Goal: Complete application form

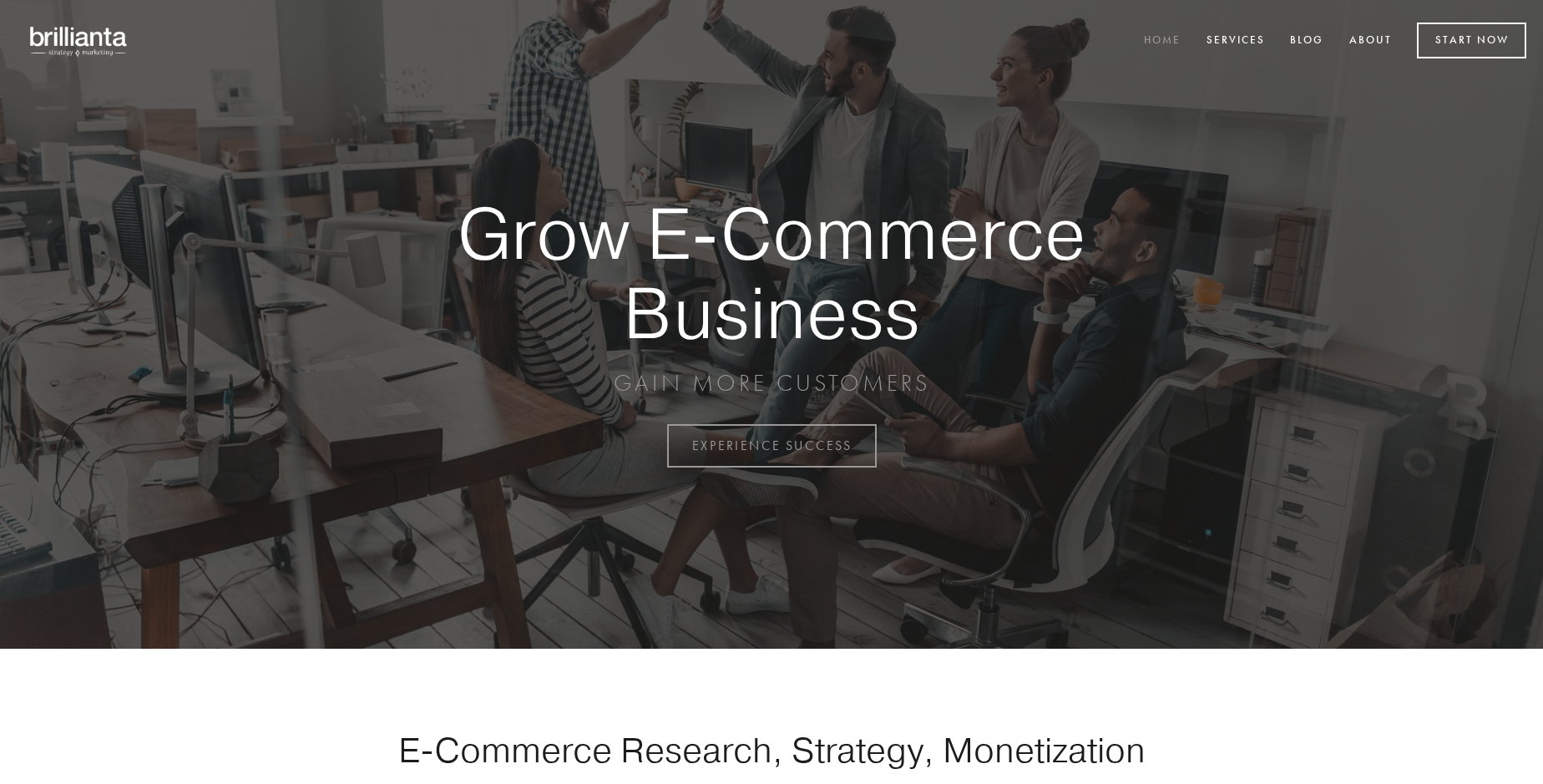
scroll to position [4376, 0]
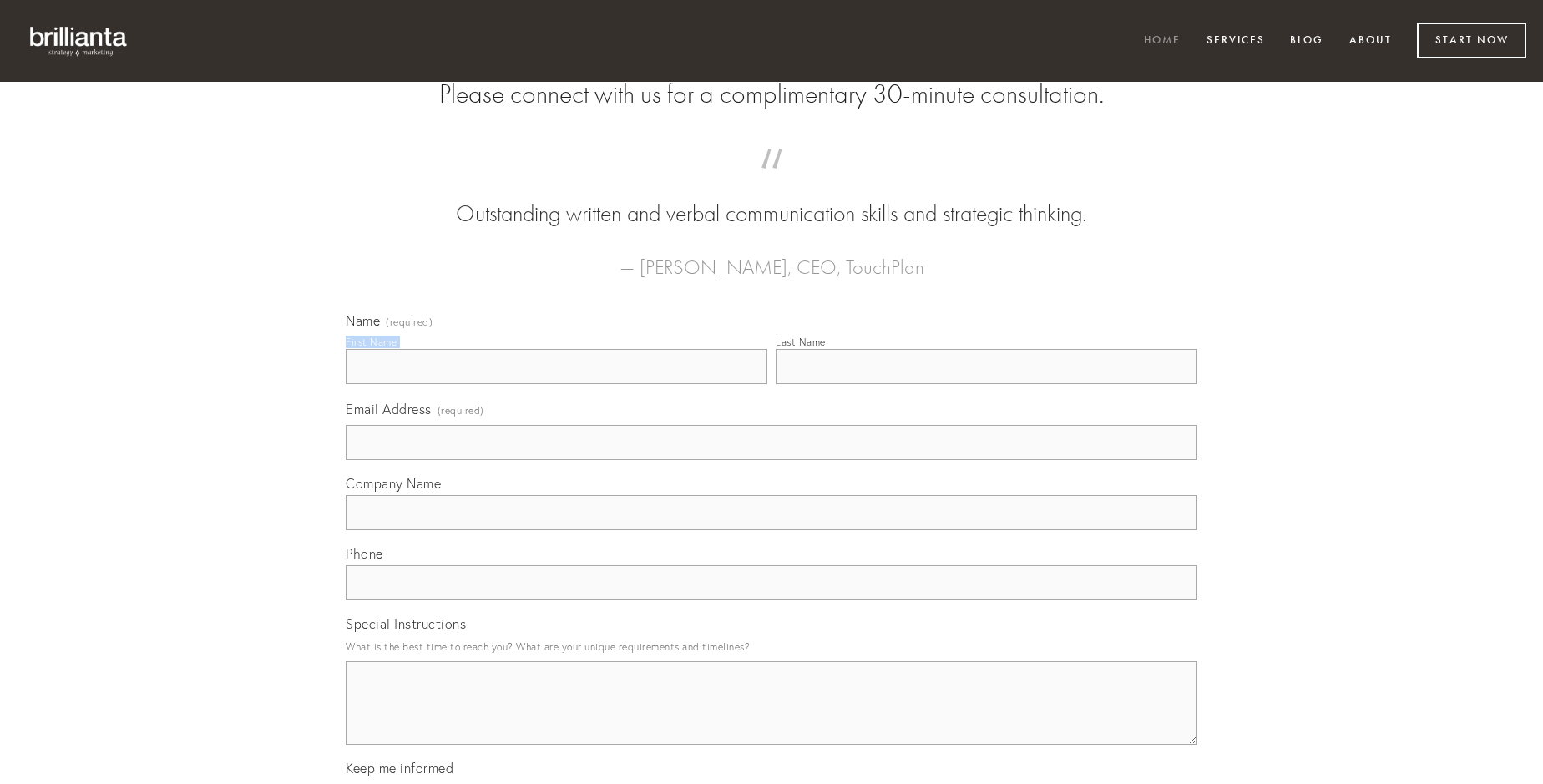
type input "[PERSON_NAME]"
click at [987, 384] on input "Last Name" at bounding box center [987, 366] width 422 height 35
type input "[PERSON_NAME]"
click at [772, 460] on input "Email Address (required)" at bounding box center [771, 441] width 852 height 35
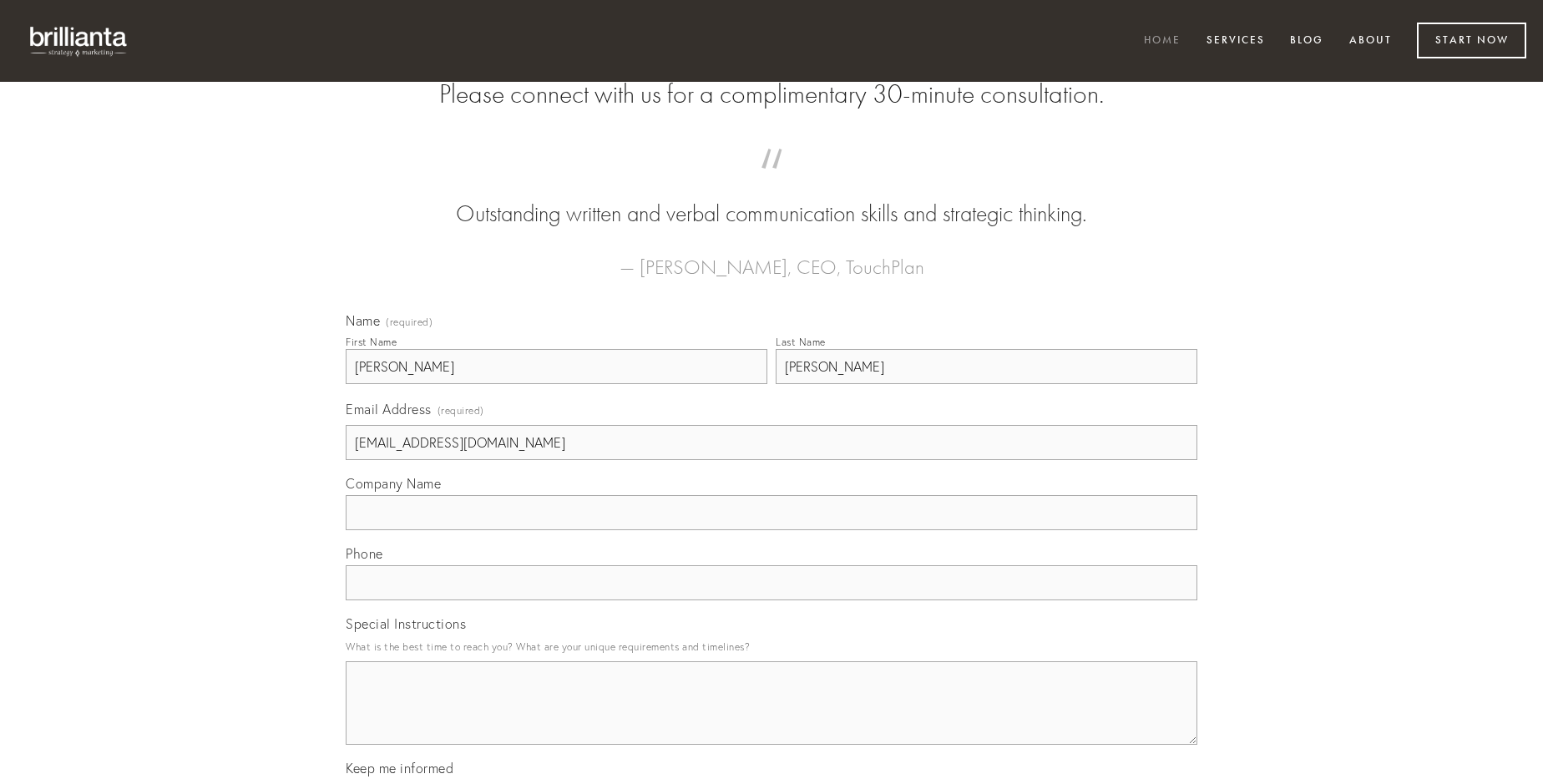
type input "[EMAIL_ADDRESS][DOMAIN_NAME]"
click at [772, 530] on input "Company Name" at bounding box center [771, 512] width 852 height 35
type input "vulpes"
click at [772, 600] on input "text" at bounding box center [771, 582] width 852 height 35
click at [772, 718] on textarea "Special Instructions" at bounding box center [771, 703] width 852 height 84
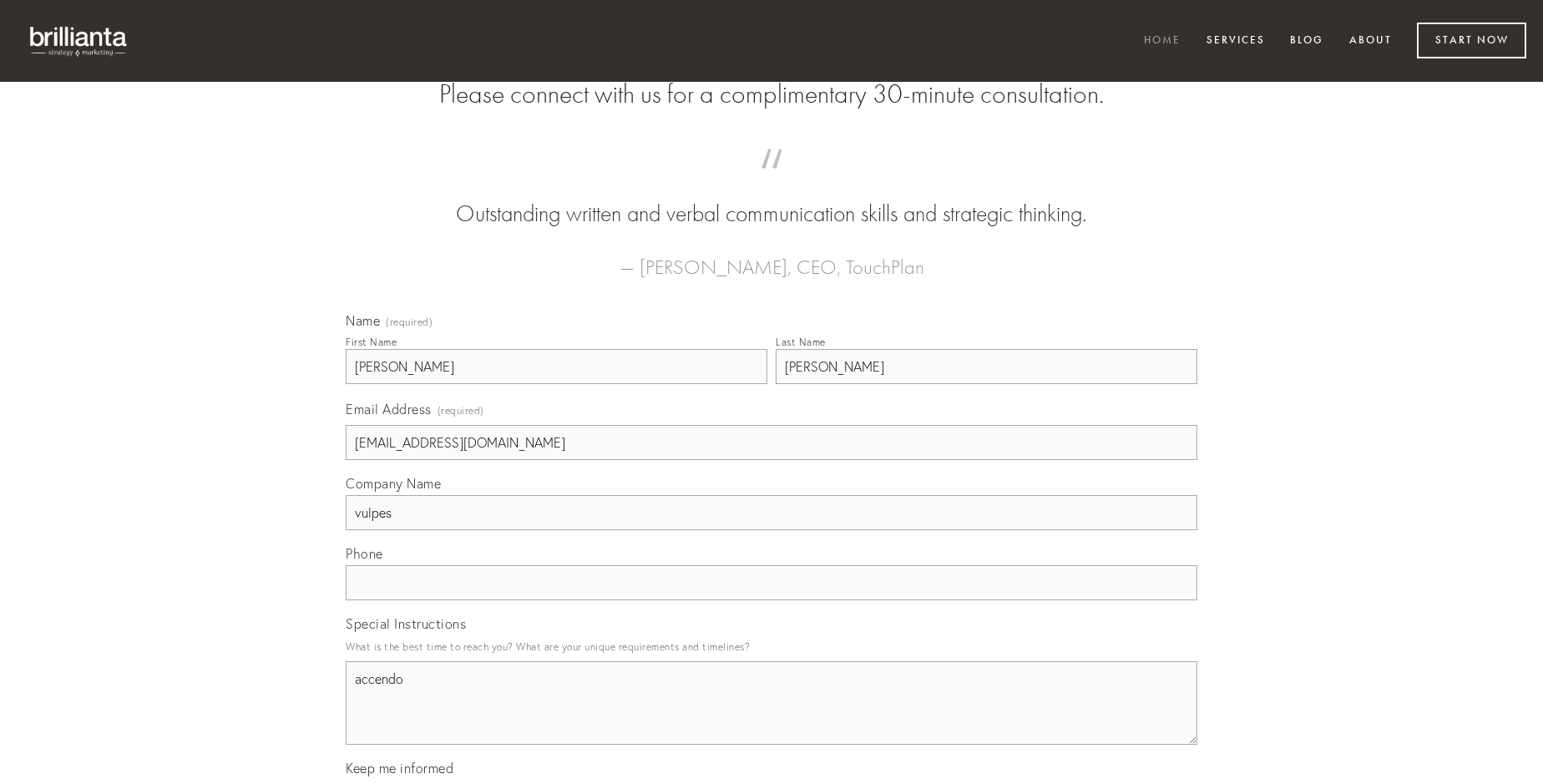
type textarea "accendo"
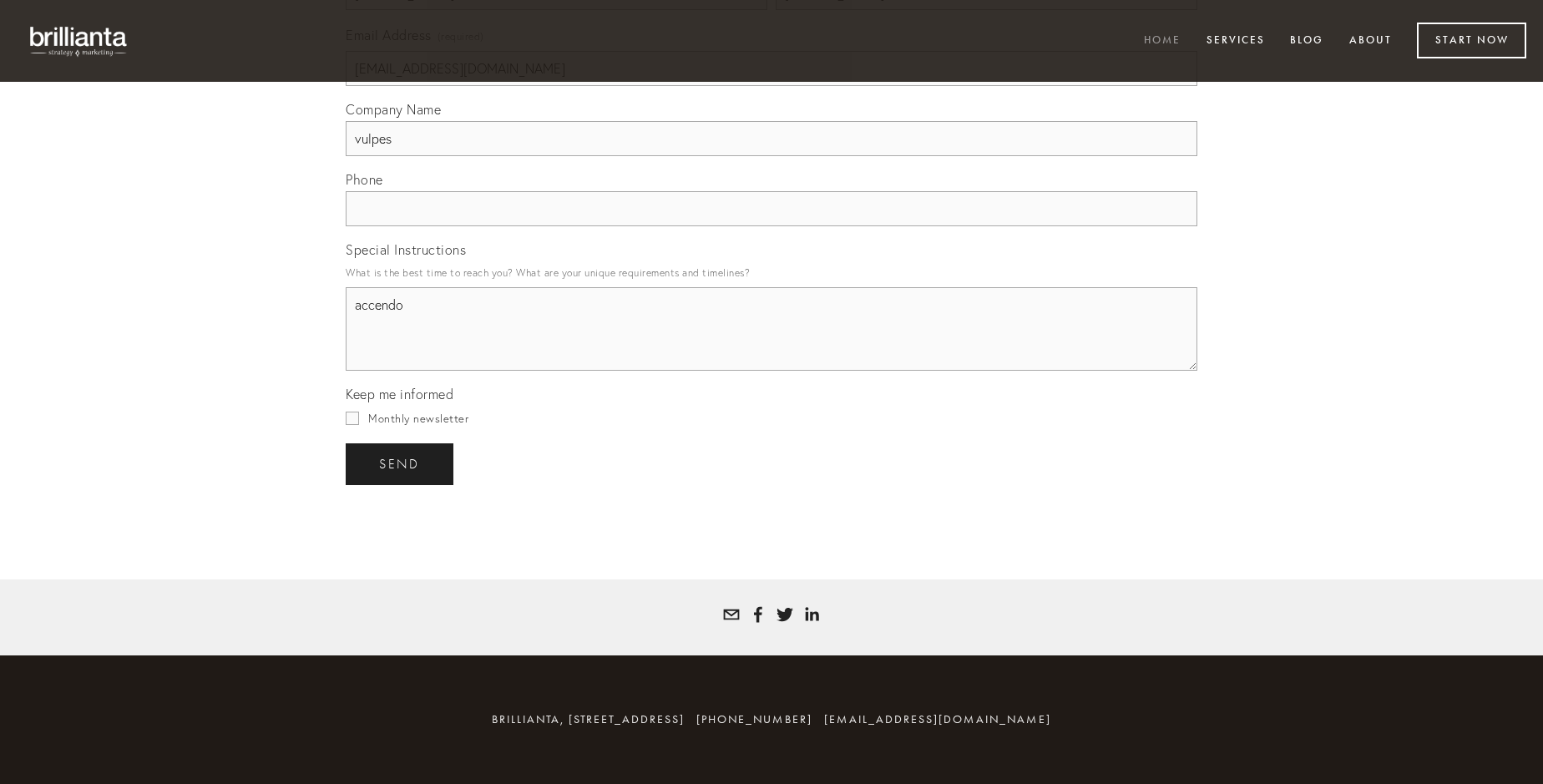
click at [401, 464] on span "send" at bounding box center [400, 464] width 41 height 15
